Goal: Task Accomplishment & Management: Use online tool/utility

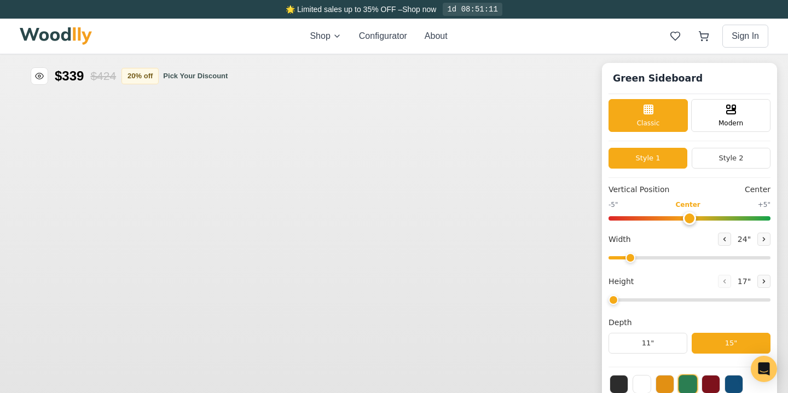
type input "56"
type input "2"
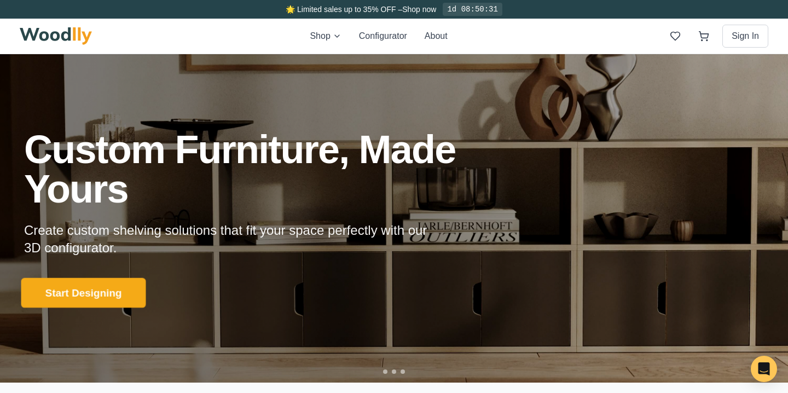
click at [97, 293] on button "Start Designing" at bounding box center [83, 293] width 125 height 30
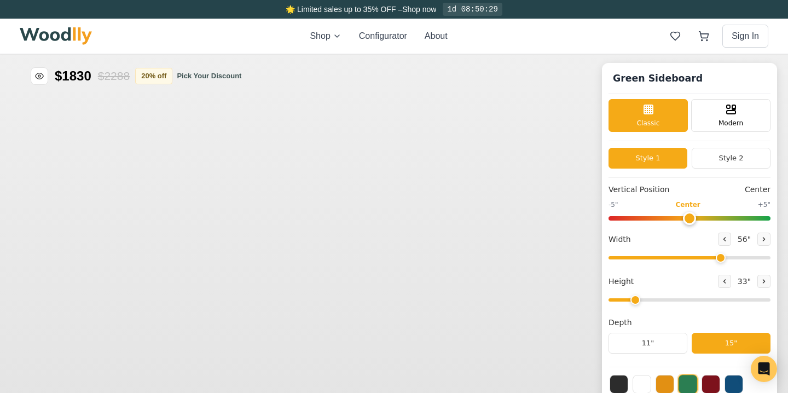
type input "56"
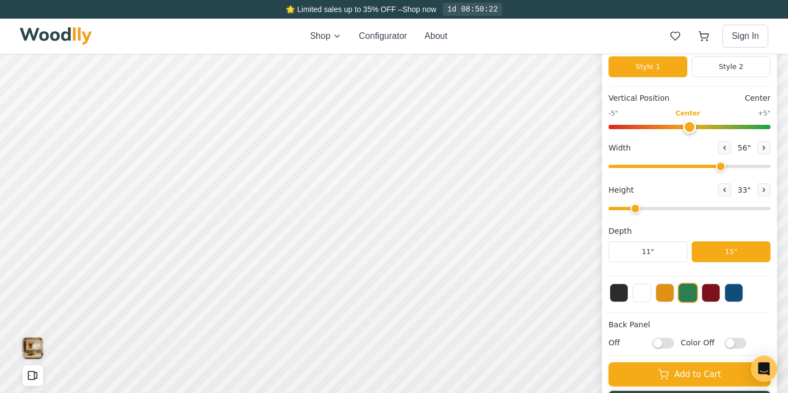
scroll to position [93, 0]
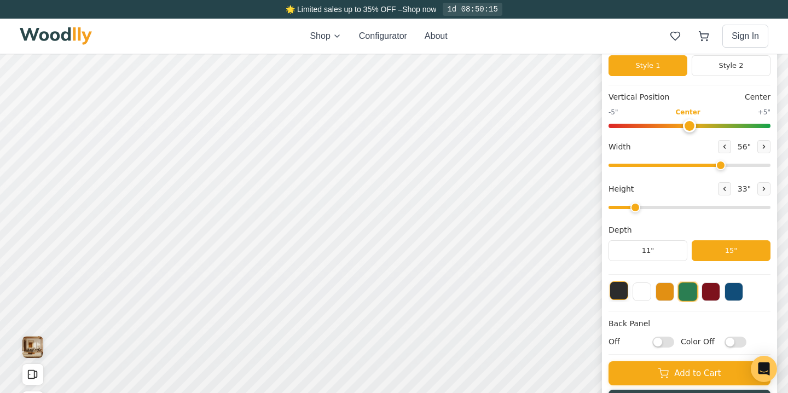
click at [620, 292] on button at bounding box center [619, 290] width 19 height 19
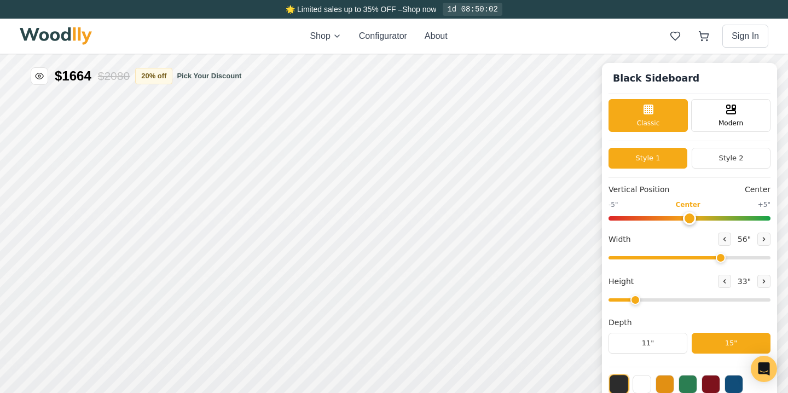
scroll to position [0, 0]
drag, startPoint x: 637, startPoint y: 300, endPoint x: 735, endPoint y: 306, distance: 98.7
click at [735, 306] on div "Height 90 "" at bounding box center [690, 290] width 162 height 31
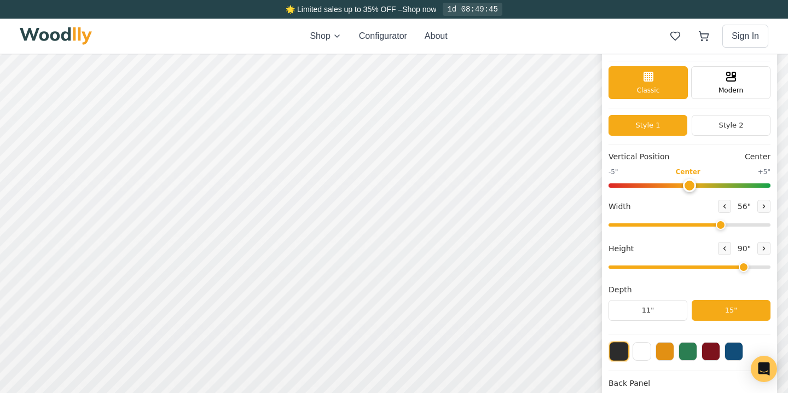
scroll to position [34, 0]
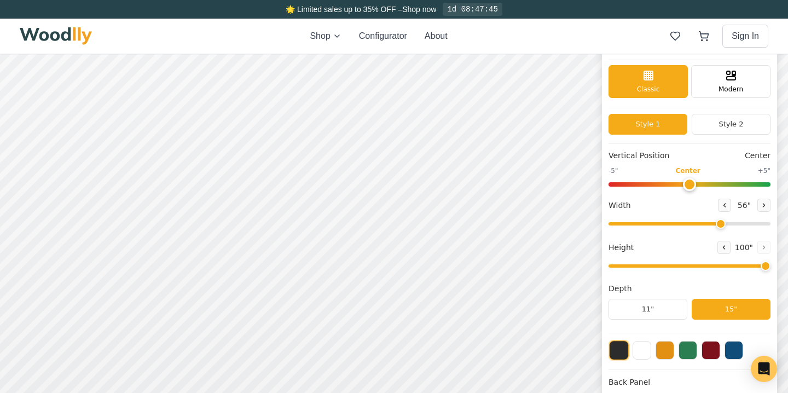
drag, startPoint x: 744, startPoint y: 265, endPoint x: 765, endPoint y: 267, distance: 21.4
type input "8"
click at [765, 267] on input "range" at bounding box center [690, 265] width 162 height 3
click at [659, 308] on button "11"" at bounding box center [648, 309] width 79 height 21
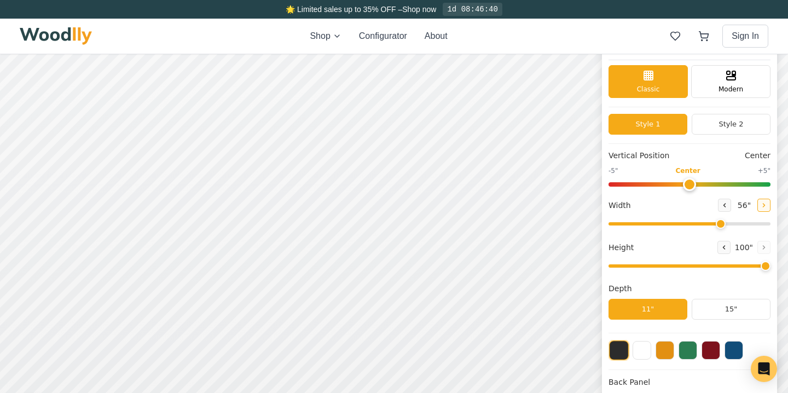
click at [766, 205] on icon at bounding box center [764, 205] width 7 height 7
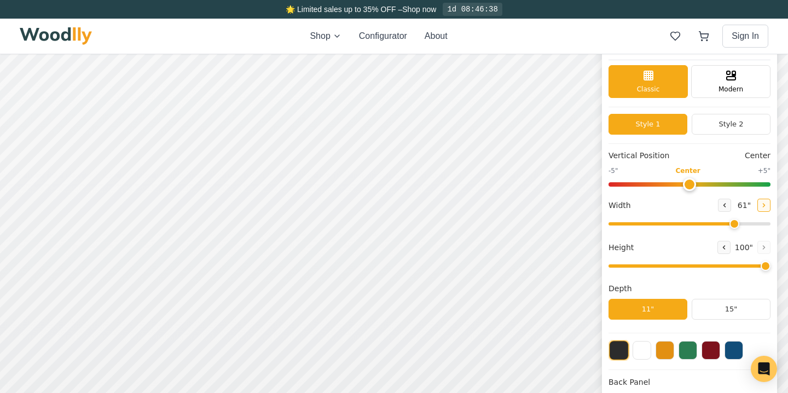
click at [766, 205] on icon at bounding box center [764, 205] width 7 height 7
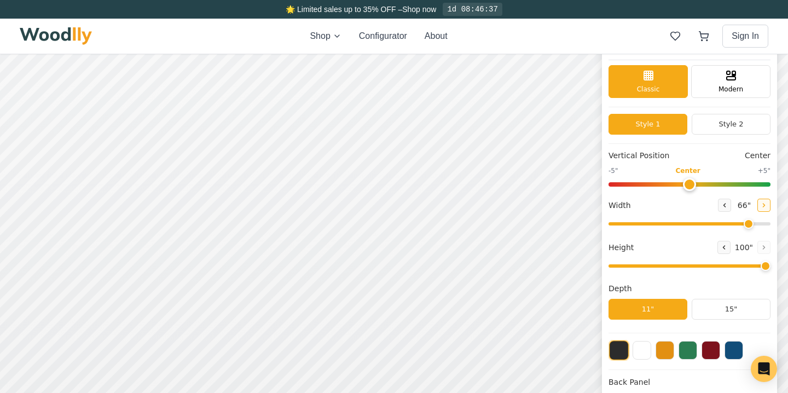
click at [766, 205] on icon at bounding box center [764, 205] width 7 height 7
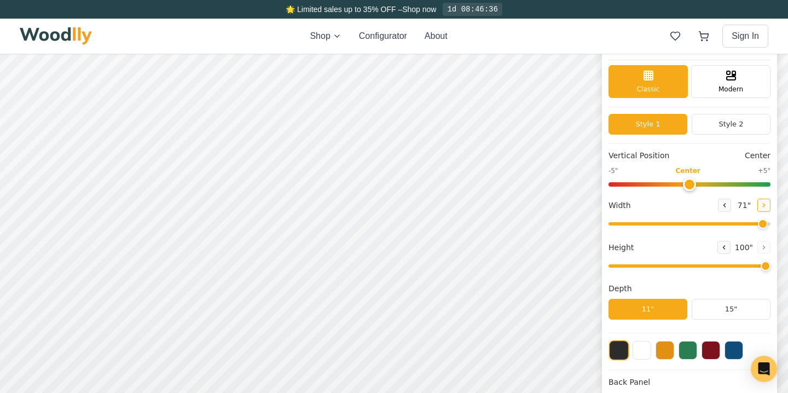
click at [766, 205] on icon at bounding box center [764, 205] width 7 height 7
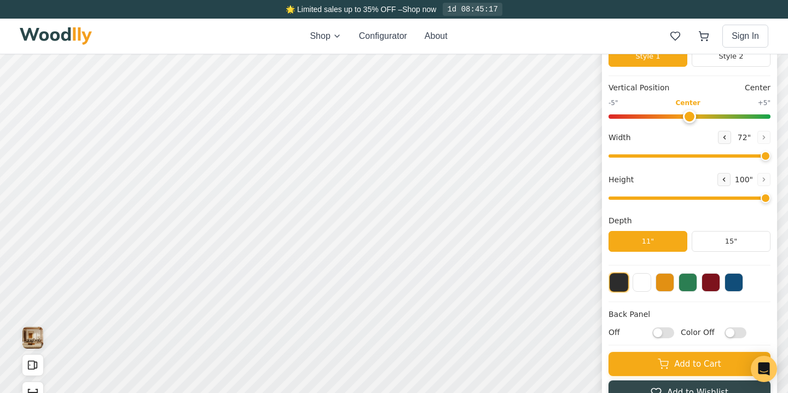
scroll to position [100, 0]
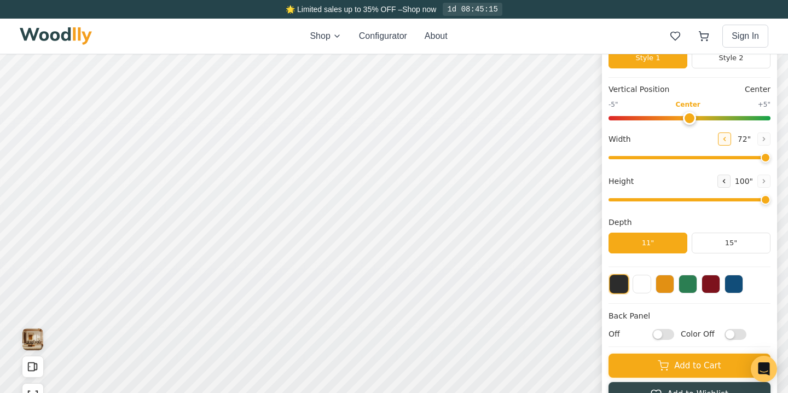
click at [721, 138] on icon at bounding box center [724, 139] width 7 height 7
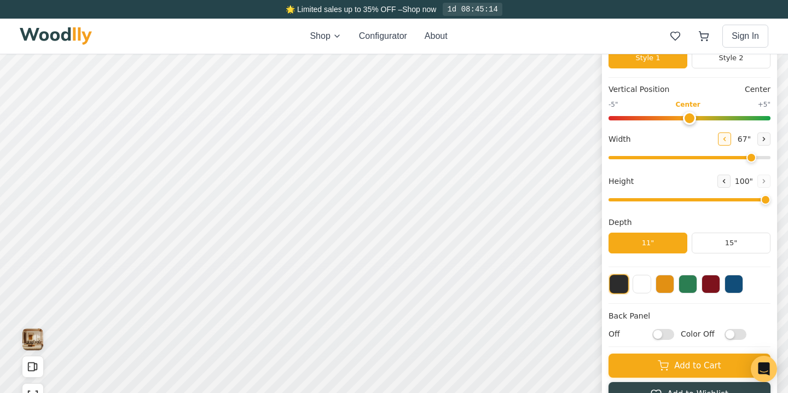
click at [721, 138] on icon at bounding box center [724, 139] width 7 height 7
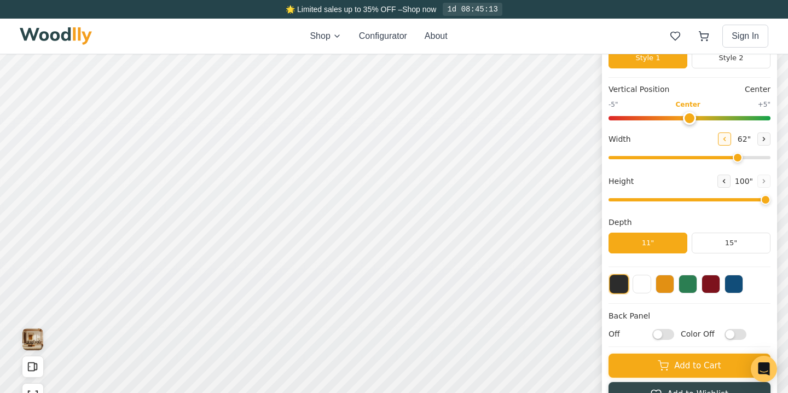
click at [721, 138] on icon at bounding box center [724, 139] width 7 height 7
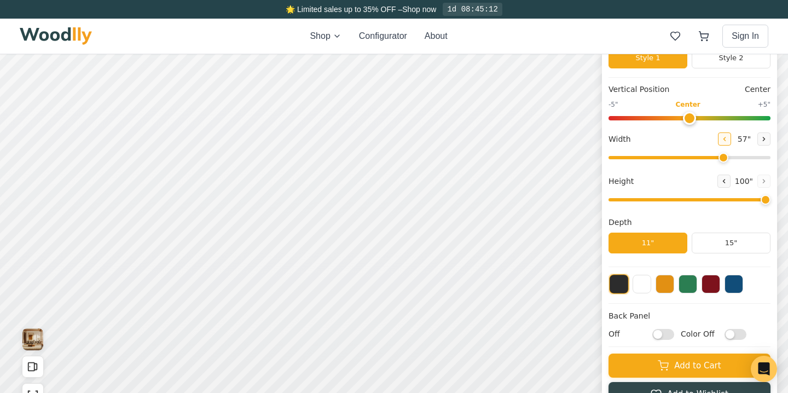
click at [721, 138] on icon at bounding box center [724, 139] width 7 height 7
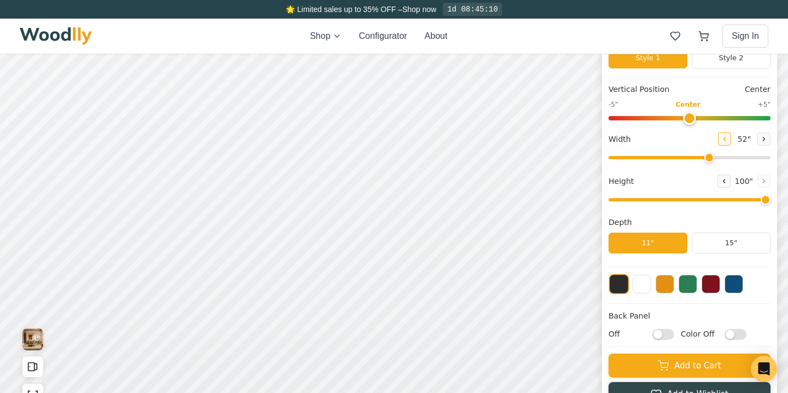
click at [721, 138] on icon at bounding box center [724, 139] width 7 height 7
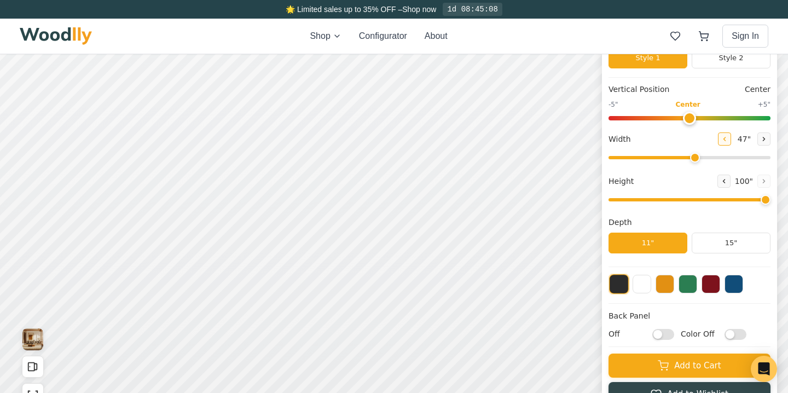
click at [721, 138] on icon at bounding box center [724, 139] width 7 height 7
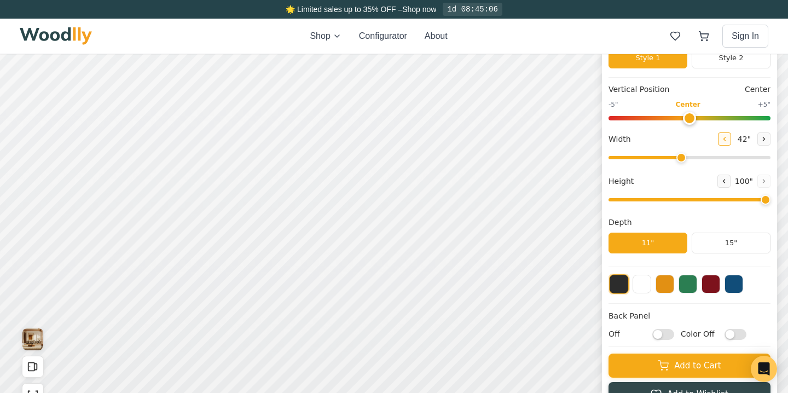
click at [721, 138] on icon at bounding box center [724, 139] width 7 height 7
type input "41"
drag, startPoint x: 765, startPoint y: 199, endPoint x: 629, endPoint y: 201, distance: 135.8
type input "2"
click at [629, 201] on input "range" at bounding box center [690, 199] width 162 height 3
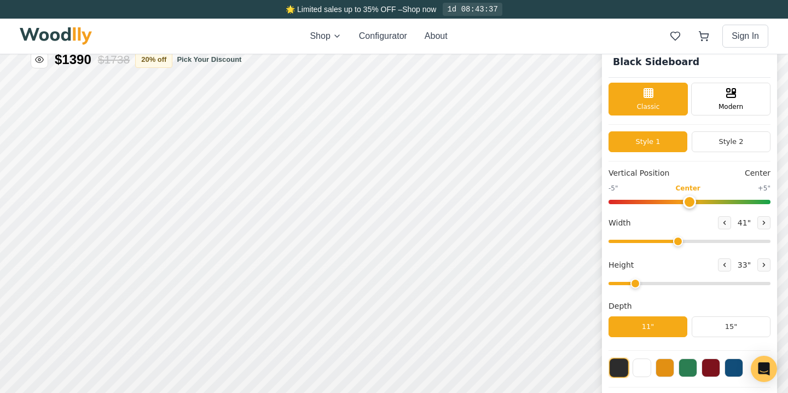
scroll to position [18, 0]
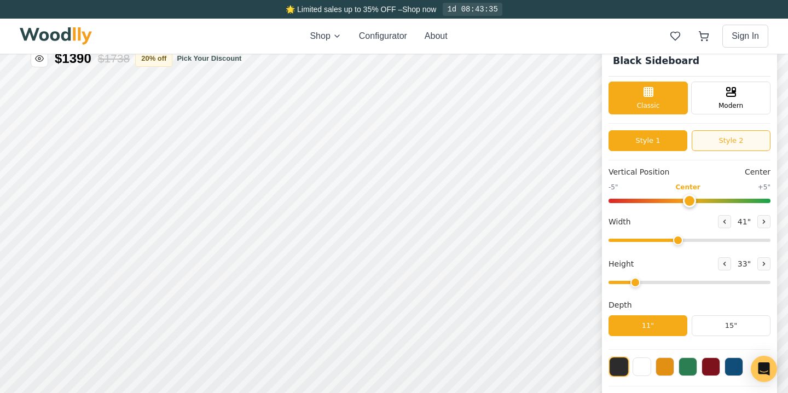
click at [735, 141] on button "Style 2" at bounding box center [731, 140] width 79 height 21
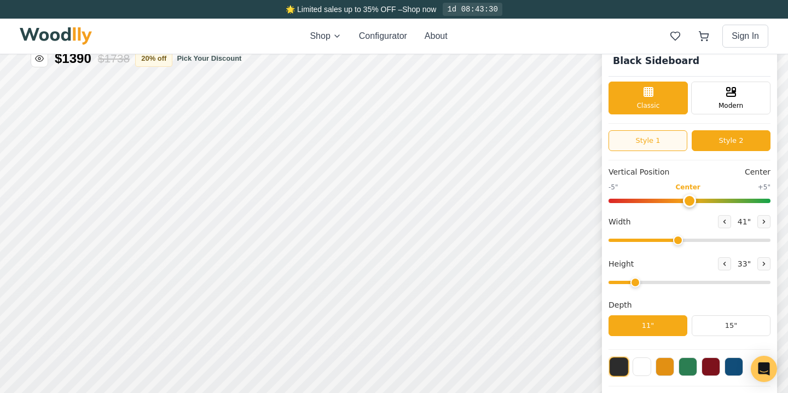
click at [654, 136] on button "Style 1" at bounding box center [648, 140] width 79 height 21
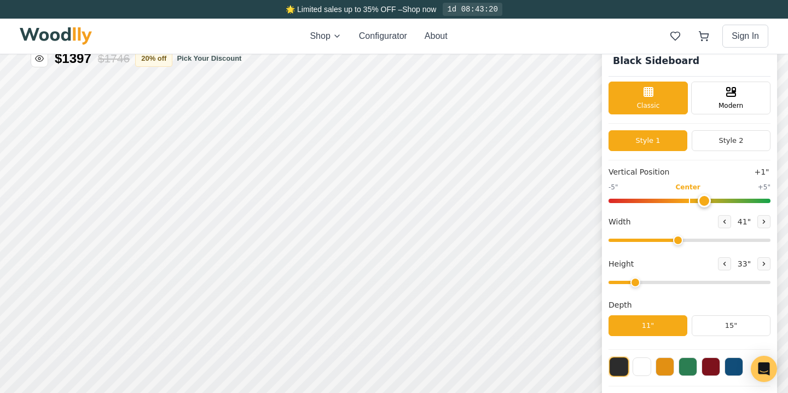
type input "0"
click at [692, 201] on input "range" at bounding box center [690, 201] width 162 height 4
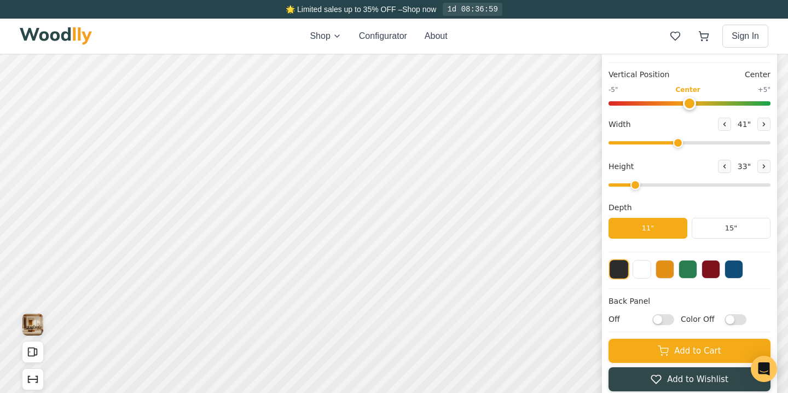
scroll to position [107, 0]
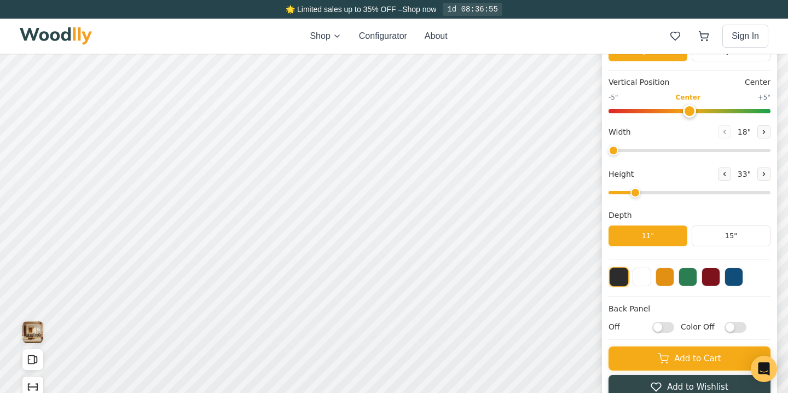
drag, startPoint x: 677, startPoint y: 149, endPoint x: 597, endPoint y: 152, distance: 80.0
type input "18"
drag, startPoint x: 611, startPoint y: 152, endPoint x: 602, endPoint y: 152, distance: 9.3
click at [602, 152] on div "Black Sideboard Classic Modern Style 1 Style 2 Vertical Position Center -5" Cen…" at bounding box center [689, 181] width 175 height 450
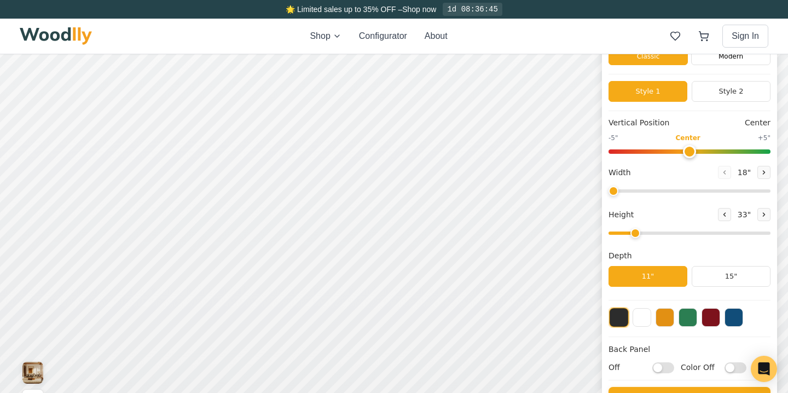
scroll to position [69, 0]
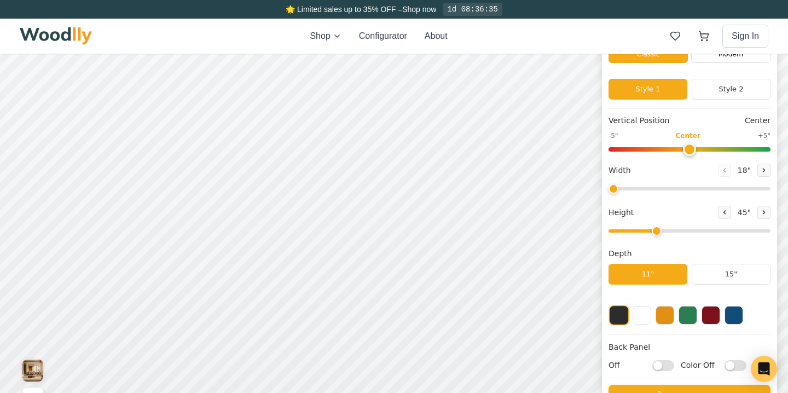
drag, startPoint x: 635, startPoint y: 231, endPoint x: 649, endPoint y: 229, distance: 13.2
click at [649, 229] on input "range" at bounding box center [690, 230] width 162 height 3
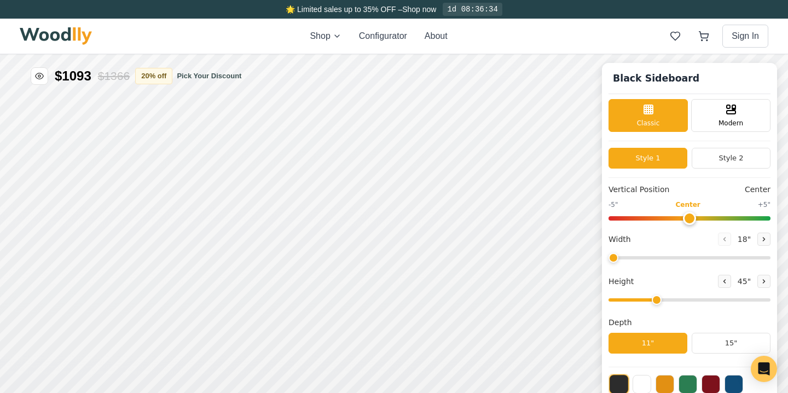
scroll to position [0, 0]
click at [723, 280] on icon at bounding box center [724, 281] width 7 height 7
click at [762, 281] on icon at bounding box center [764, 281] width 7 height 7
click at [256, 215] on div "9"" at bounding box center [255, 217] width 8 height 12
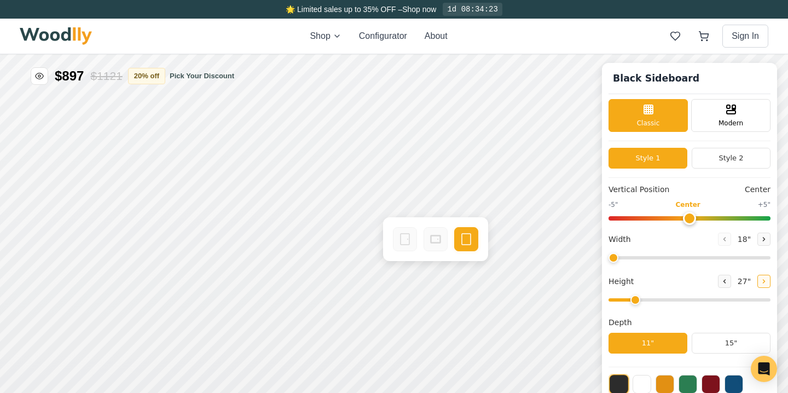
click at [766, 281] on icon at bounding box center [764, 281] width 7 height 7
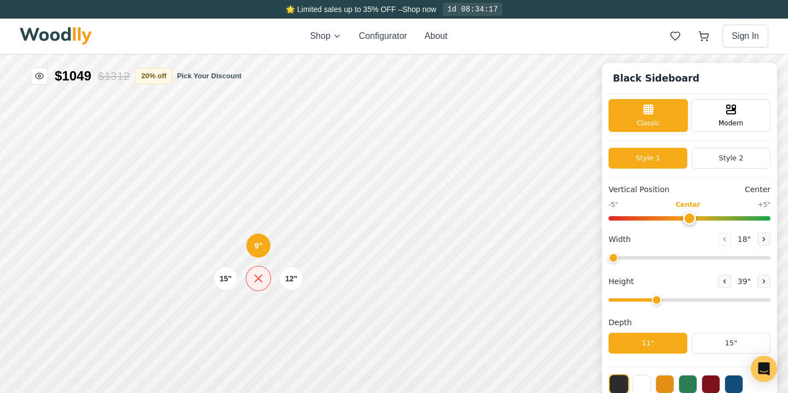
click at [261, 278] on icon at bounding box center [259, 278] width 14 height 14
click at [725, 280] on icon at bounding box center [725, 281] width 2 height 3
click at [766, 279] on icon at bounding box center [764, 281] width 7 height 7
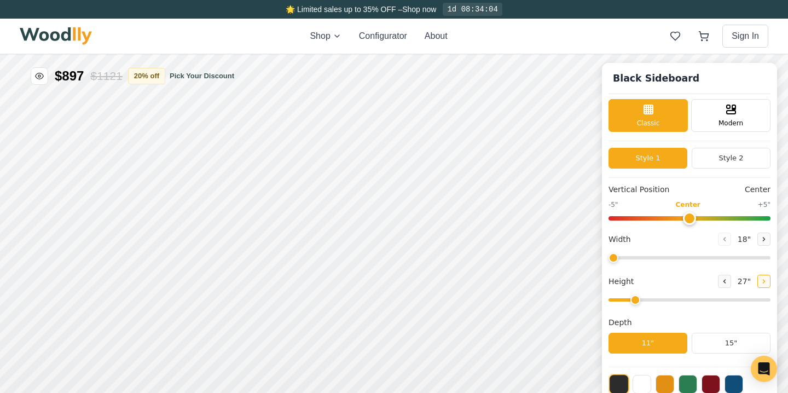
type input "3"
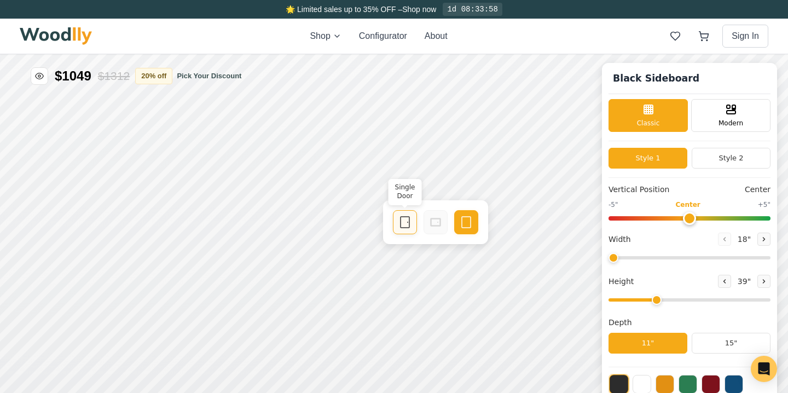
click at [399, 224] on icon at bounding box center [404, 222] width 13 height 13
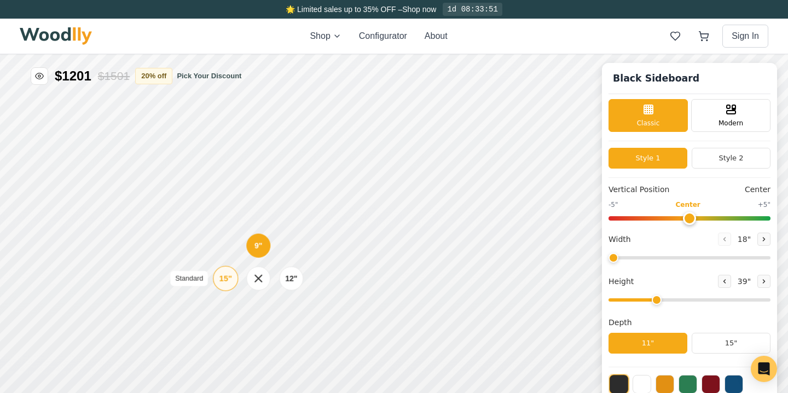
click at [226, 280] on div "15"" at bounding box center [225, 279] width 13 height 12
click at [297, 219] on div "12"" at bounding box center [293, 221] width 13 height 12
click at [258, 221] on icon at bounding box center [262, 220] width 14 height 14
click at [258, 221] on icon at bounding box center [261, 220] width 13 height 13
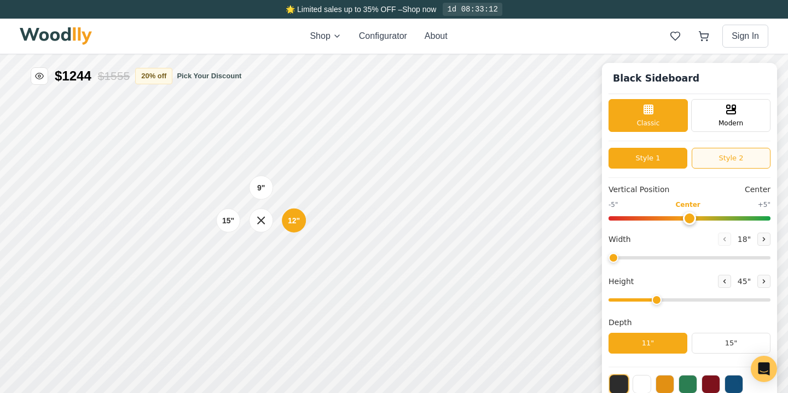
click at [739, 157] on button "Style 2" at bounding box center [731, 158] width 79 height 21
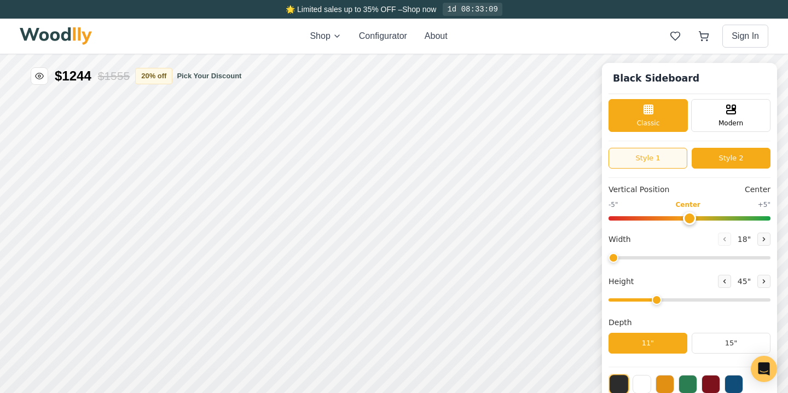
click at [648, 156] on button "Style 1" at bounding box center [648, 158] width 79 height 21
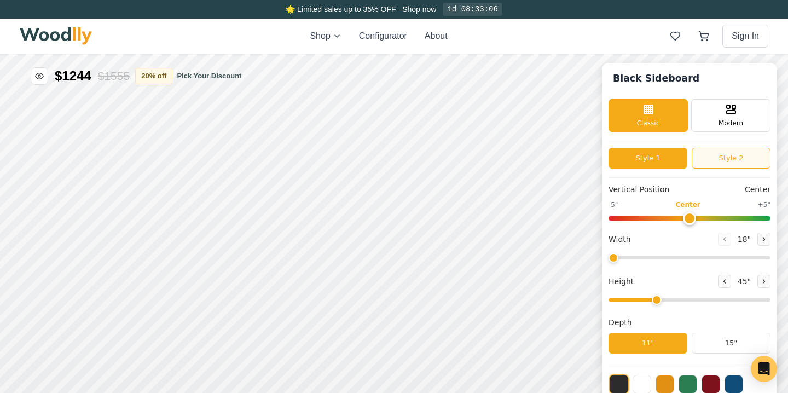
click at [731, 155] on button "Style 2" at bounding box center [731, 158] width 79 height 21
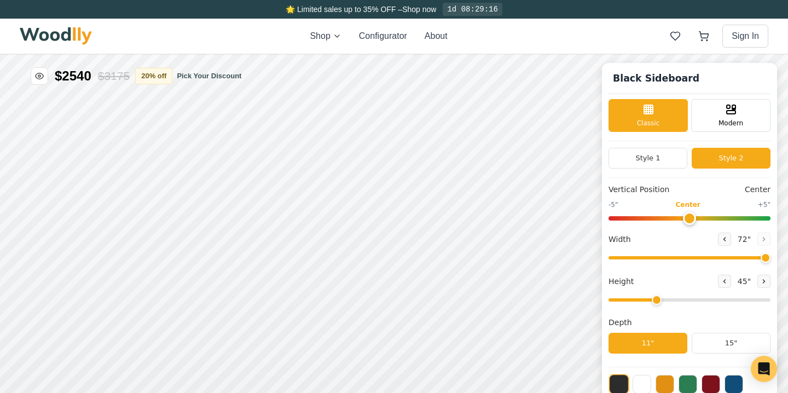
drag, startPoint x: 615, startPoint y: 257, endPoint x: 788, endPoint y: 264, distance: 172.5
type input "72"
click at [788, 54] on div "Black Sideboard Classic Modern Style 1 Style 2 Vertical Position Center -5" Cen…" at bounding box center [394, 54] width 788 height 0
click at [730, 117] on span "Modern" at bounding box center [731, 122] width 25 height 10
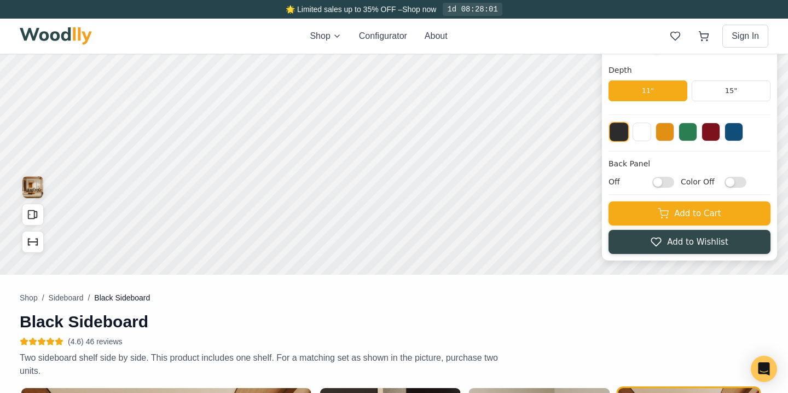
scroll to position [251, 0]
